Goal: Navigation & Orientation: Go to known website

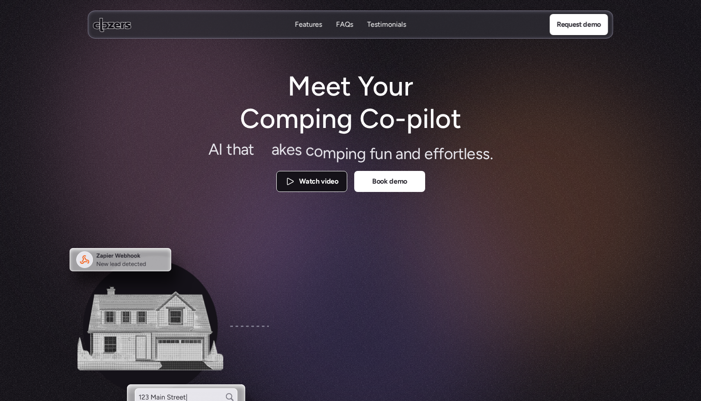
click at [318, 179] on p "Watch video" at bounding box center [318, 181] width 39 height 11
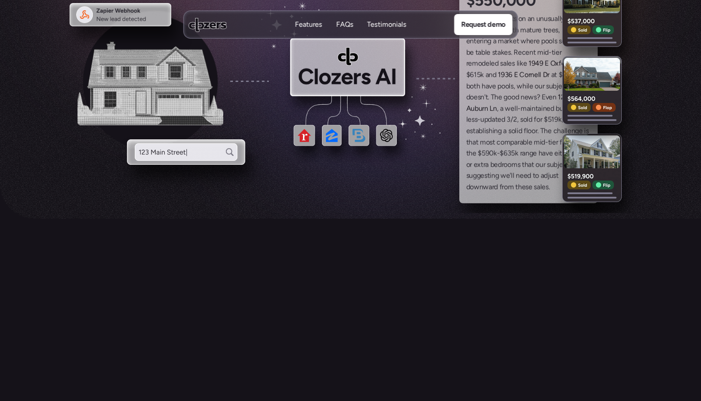
scroll to position [247, 0]
